Goal: Task Accomplishment & Management: Use online tool/utility

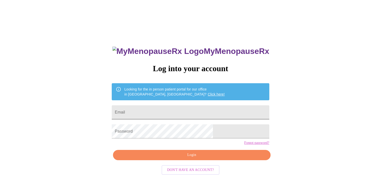
click at [199, 112] on input "Email" at bounding box center [190, 112] width 157 height 14
type input "[EMAIL_ADDRESS][DOMAIN_NAME]"
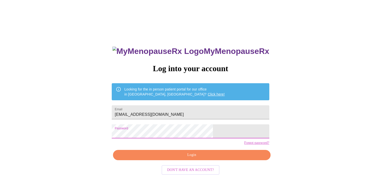
click at [191, 158] on span "Login" at bounding box center [192, 155] width 146 height 6
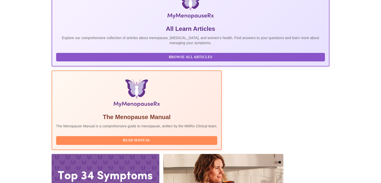
scroll to position [91, 0]
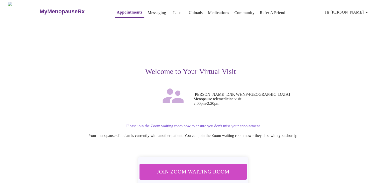
click at [212, 169] on span "Join Zoom Waiting Room" at bounding box center [193, 171] width 94 height 9
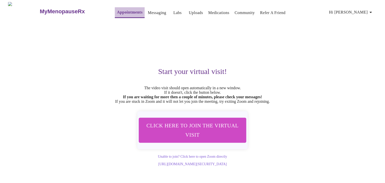
click at [117, 13] on link "Appointments" at bounding box center [130, 12] width 26 height 7
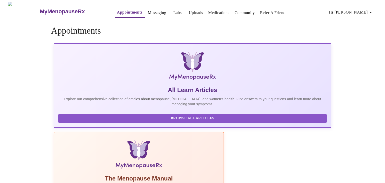
click at [117, 12] on link "Appointments" at bounding box center [130, 12] width 26 height 7
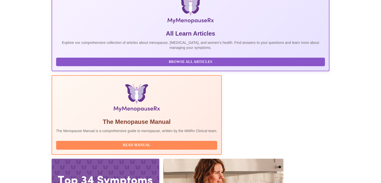
scroll to position [91, 0]
